Goal: Task Accomplishment & Management: Complete application form

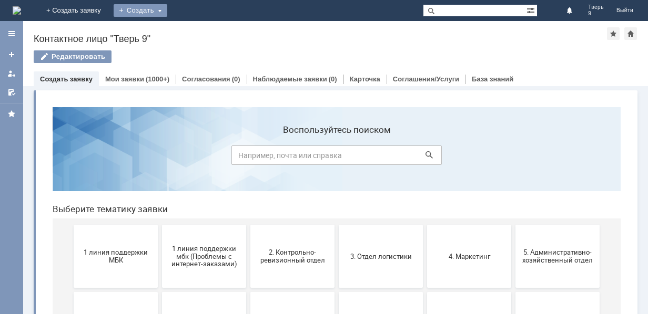
click at [167, 11] on div "Создать" at bounding box center [141, 10] width 54 height 13
click at [196, 28] on link "Заявка" at bounding box center [156, 31] width 80 height 13
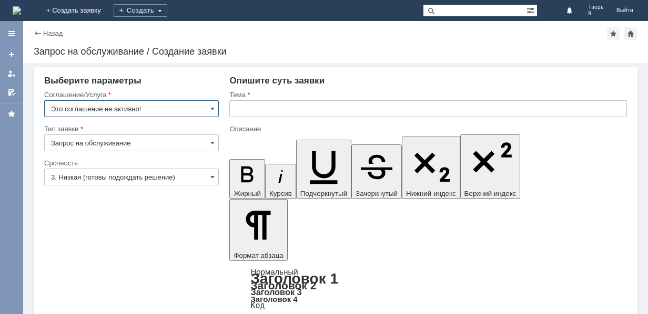
click at [162, 112] on input "Это соглашение не активно!" at bounding box center [131, 108] width 174 height 17
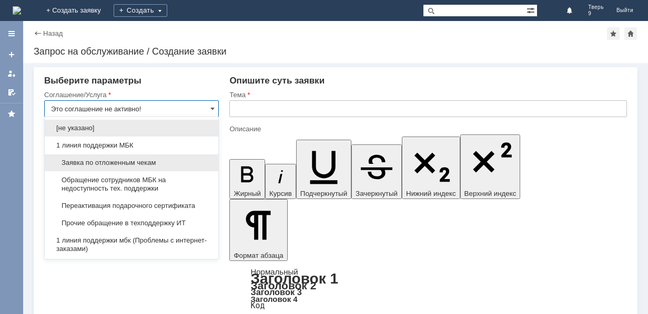
click at [140, 166] on span "Заявка по отложенным чекам" at bounding box center [131, 163] width 161 height 8
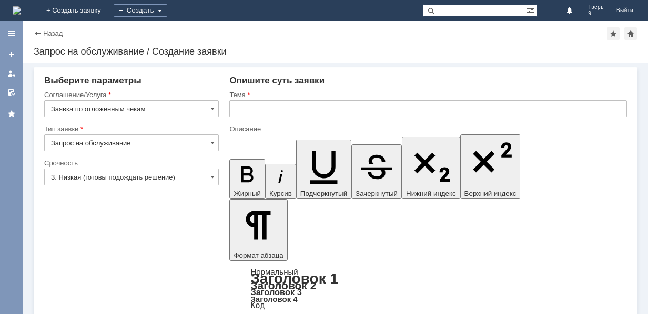
type input "Заявка по отложенным чекам"
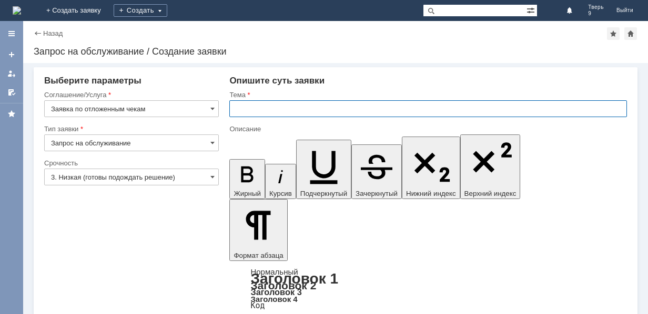
click at [299, 108] on input "text" at bounding box center [427, 108] width 397 height 17
type input "Удаление ОЧ"
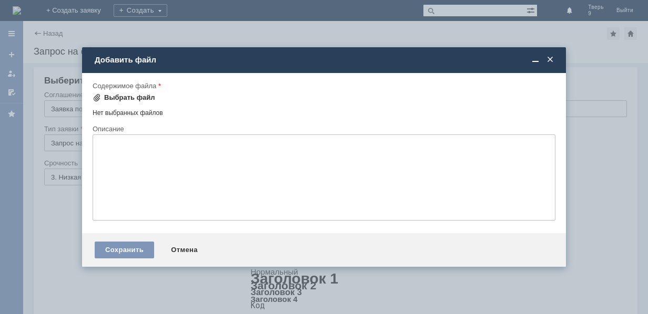
click at [137, 96] on div "Выбрать файл" at bounding box center [129, 98] width 51 height 8
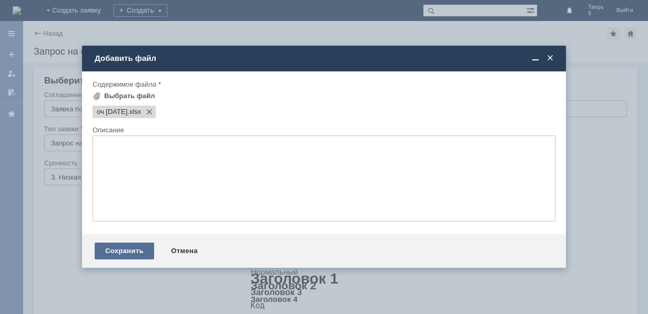
click at [129, 249] on div "Сохранить" at bounding box center [124, 251] width 59 height 17
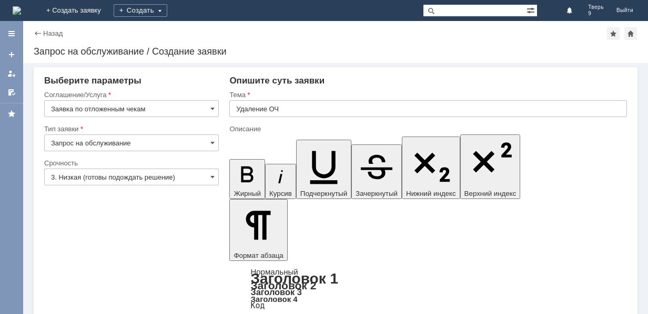
scroll to position [32, 0]
